Goal: Transaction & Acquisition: Obtain resource

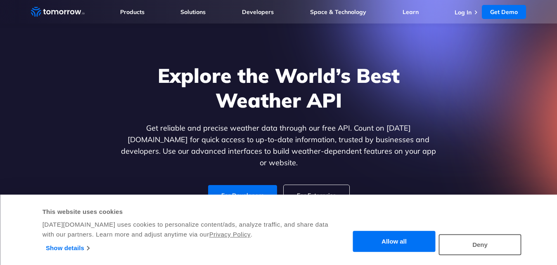
scroll to position [42, 0]
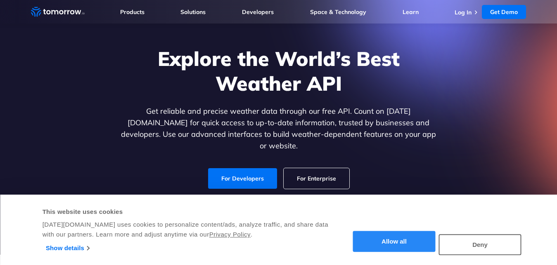
click at [392, 241] on button "Allow all" at bounding box center [394, 242] width 83 height 21
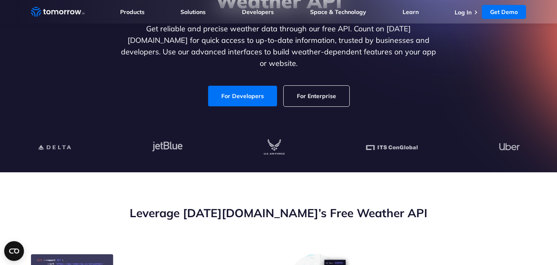
scroll to position [126, 0]
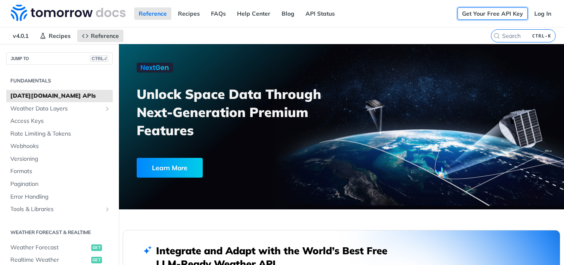
click at [483, 14] on link "Get Your Free API Key" at bounding box center [492, 13] width 70 height 12
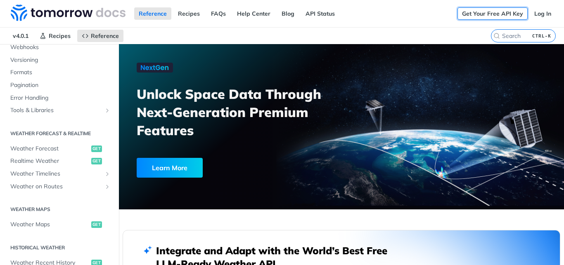
click at [474, 12] on link "Get Your Free API Key" at bounding box center [492, 13] width 70 height 12
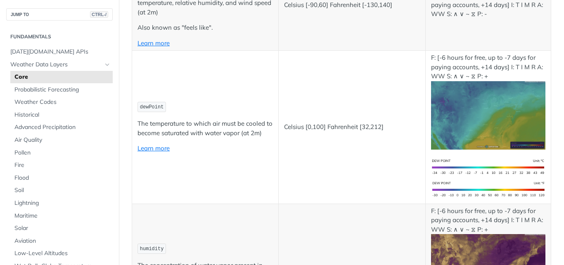
scroll to position [297, 0]
